Goal: Information Seeking & Learning: Obtain resource

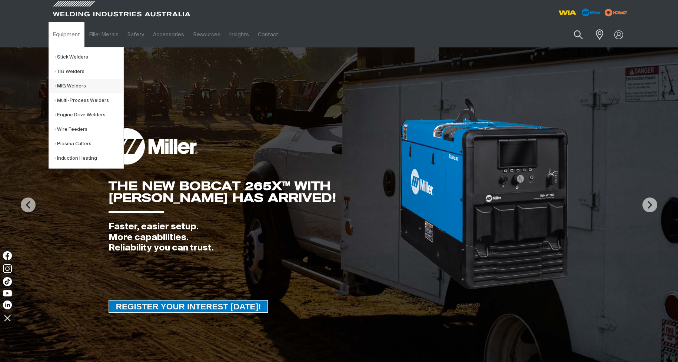
click at [66, 83] on link "MIG Welders" at bounding box center [88, 86] width 69 height 14
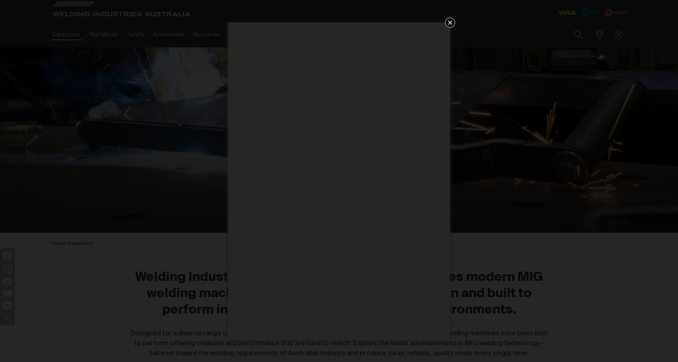
click at [449, 22] on icon "Get 5 WIA Welding Guides Free!" at bounding box center [450, 22] width 9 height 9
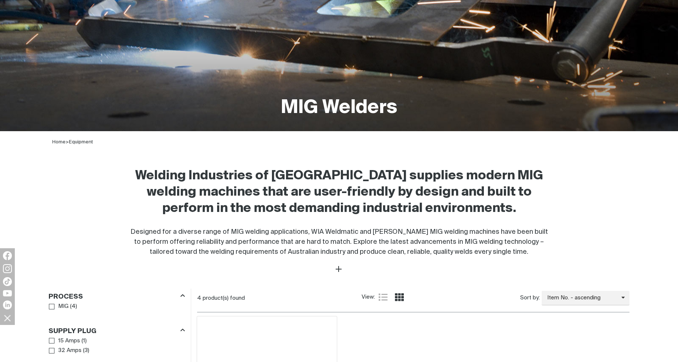
scroll to position [333, 0]
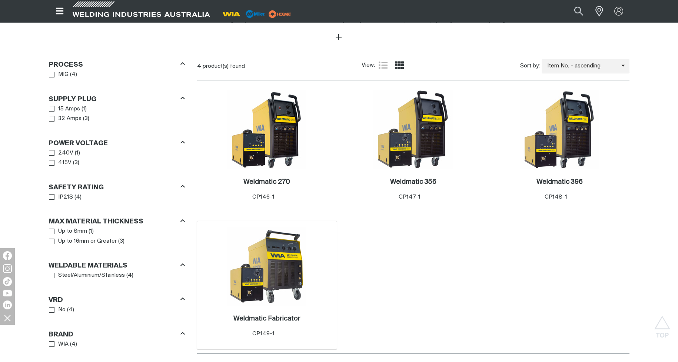
click at [285, 267] on img at bounding box center [266, 266] width 79 height 79
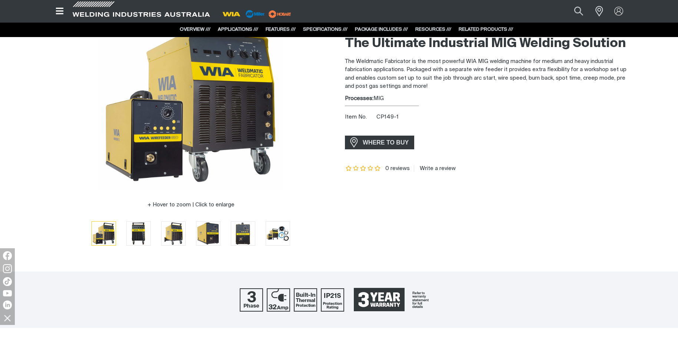
scroll to position [74, 0]
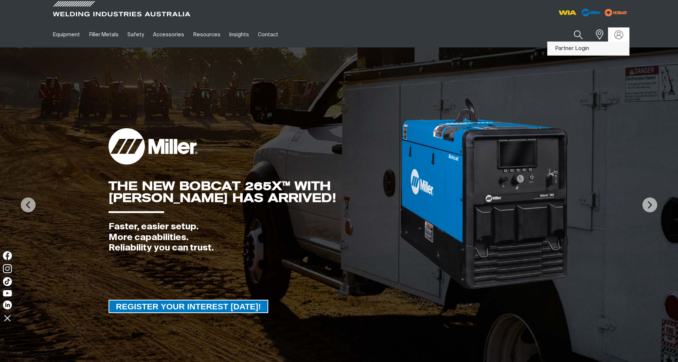
click at [599, 46] on link "Partner Login" at bounding box center [589, 49] width 82 height 14
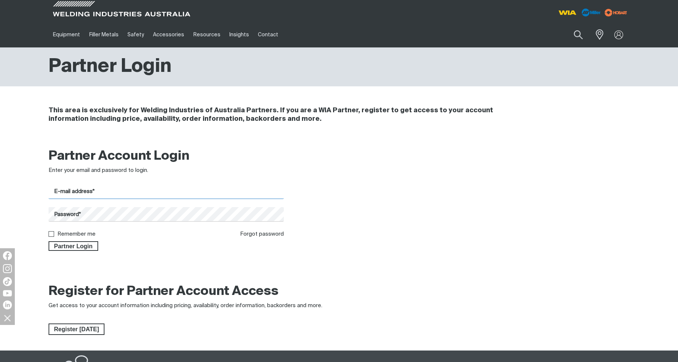
type input "[EMAIL_ADDRESS][DOMAIN_NAME]"
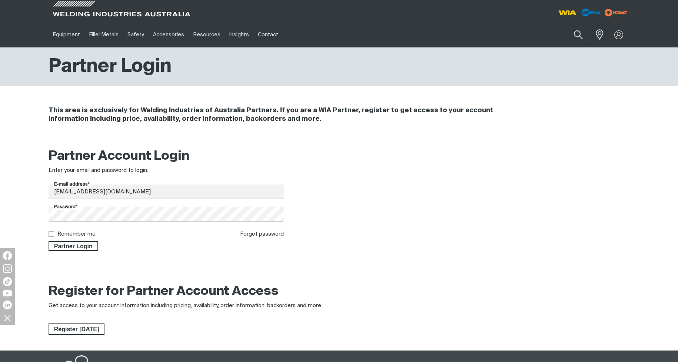
click at [53, 231] on input "Remember me" at bounding box center [51, 233] width 5 height 5
checkbox input "true"
click at [71, 242] on span "Partner Login" at bounding box center [73, 246] width 48 height 10
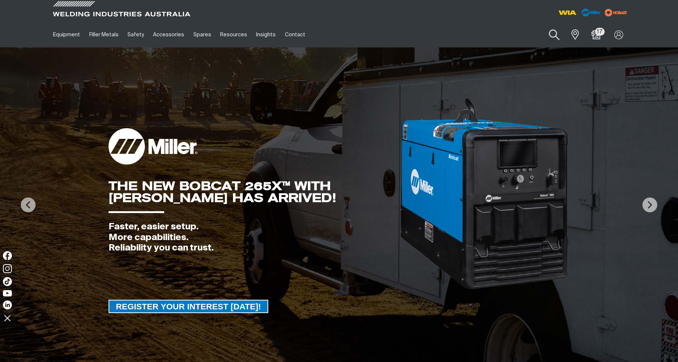
click at [548, 34] on button "Search products" at bounding box center [554, 34] width 30 height 21
click at [500, 38] on input "Search" at bounding box center [509, 34] width 114 height 17
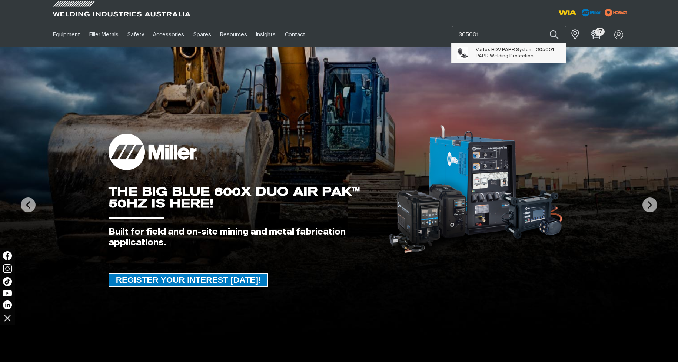
type input "305001"
click at [499, 49] on span "Vortex HDV PAPR System - 305001" at bounding box center [515, 50] width 78 height 6
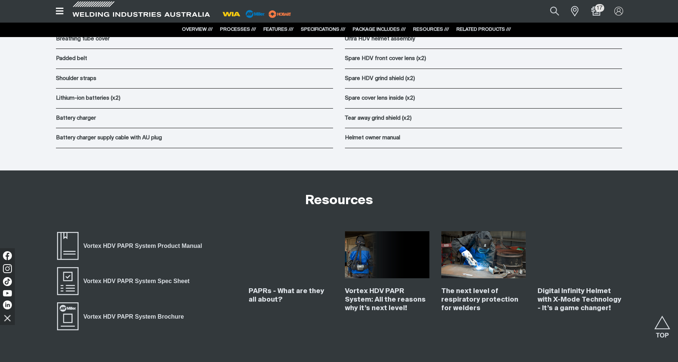
scroll to position [4520, 0]
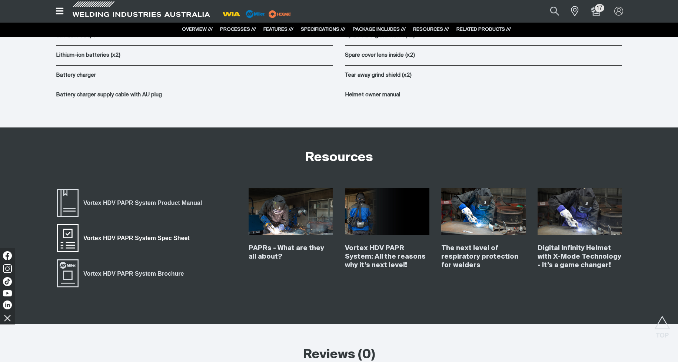
click at [144, 235] on span "Vortex HDV PAPR System Spec Sheet" at bounding box center [137, 238] width 116 height 10
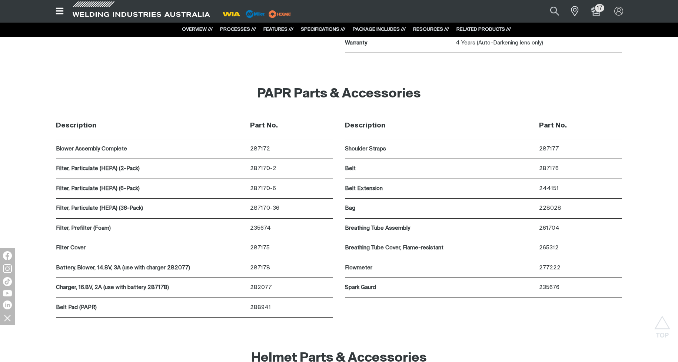
scroll to position [3853, 0]
